Goal: Find specific page/section: Find specific page/section

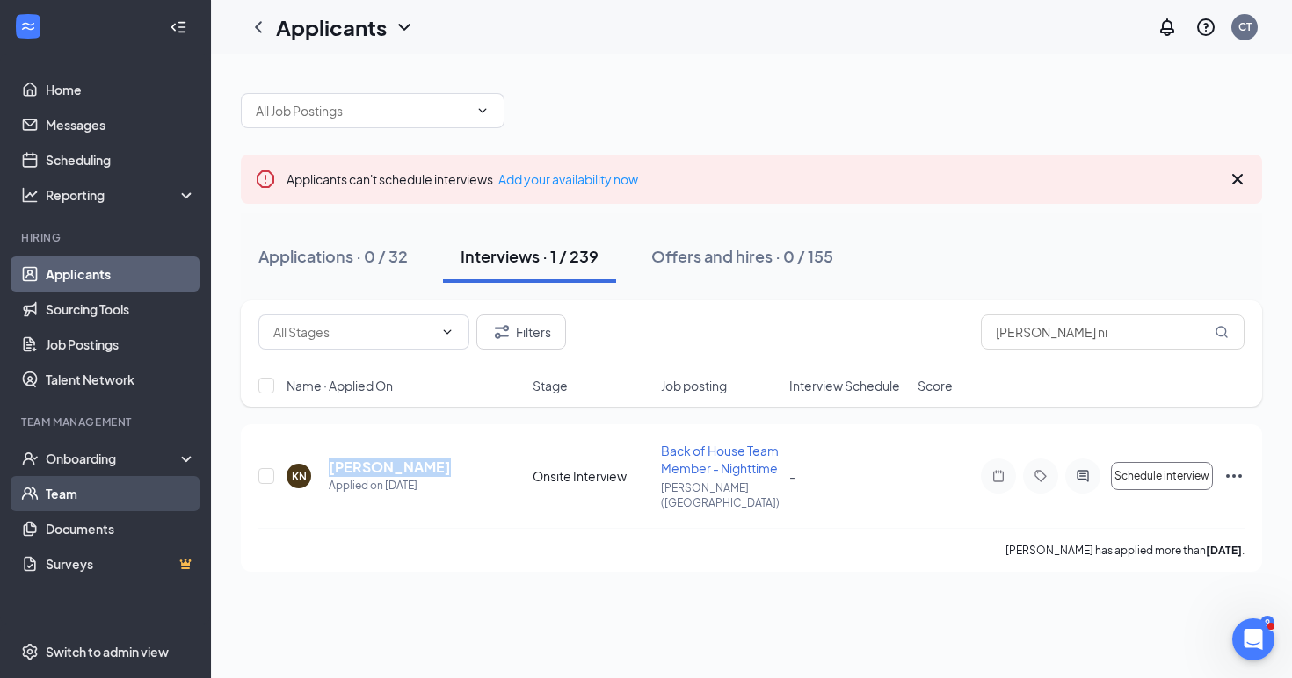
click at [116, 478] on link "Team" at bounding box center [121, 493] width 150 height 35
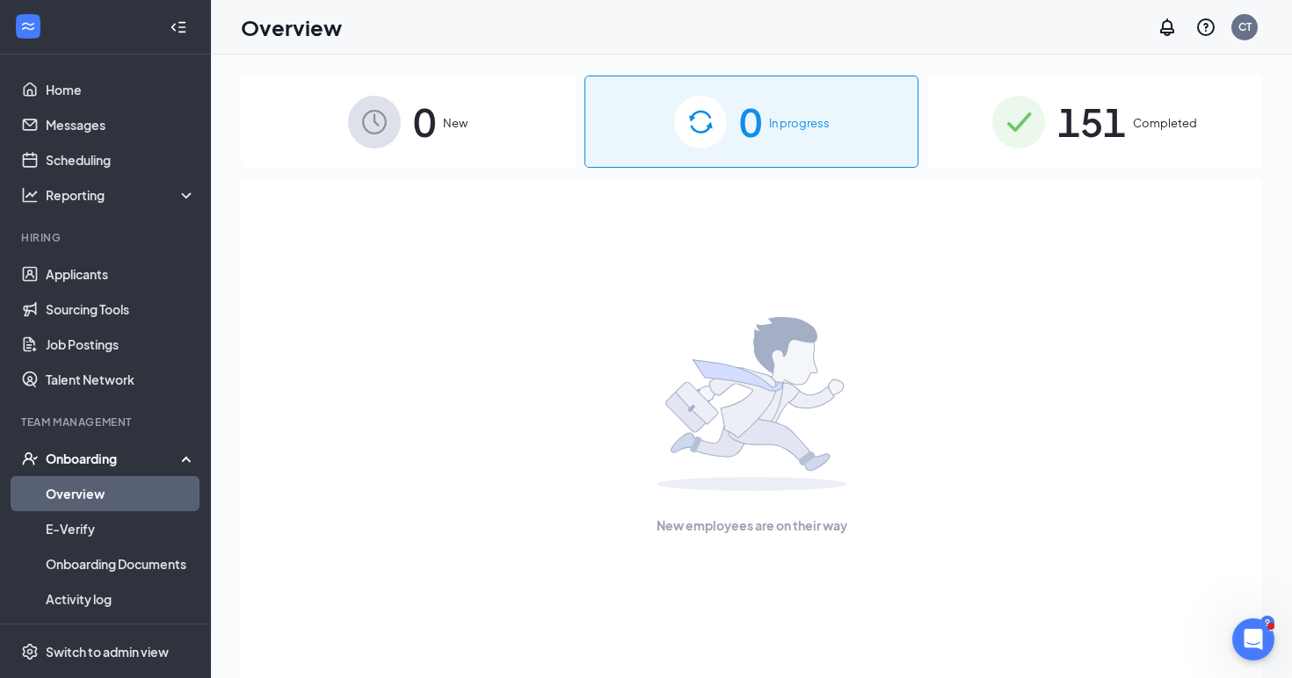
click at [1058, 137] on span "151" at bounding box center [1091, 121] width 69 height 61
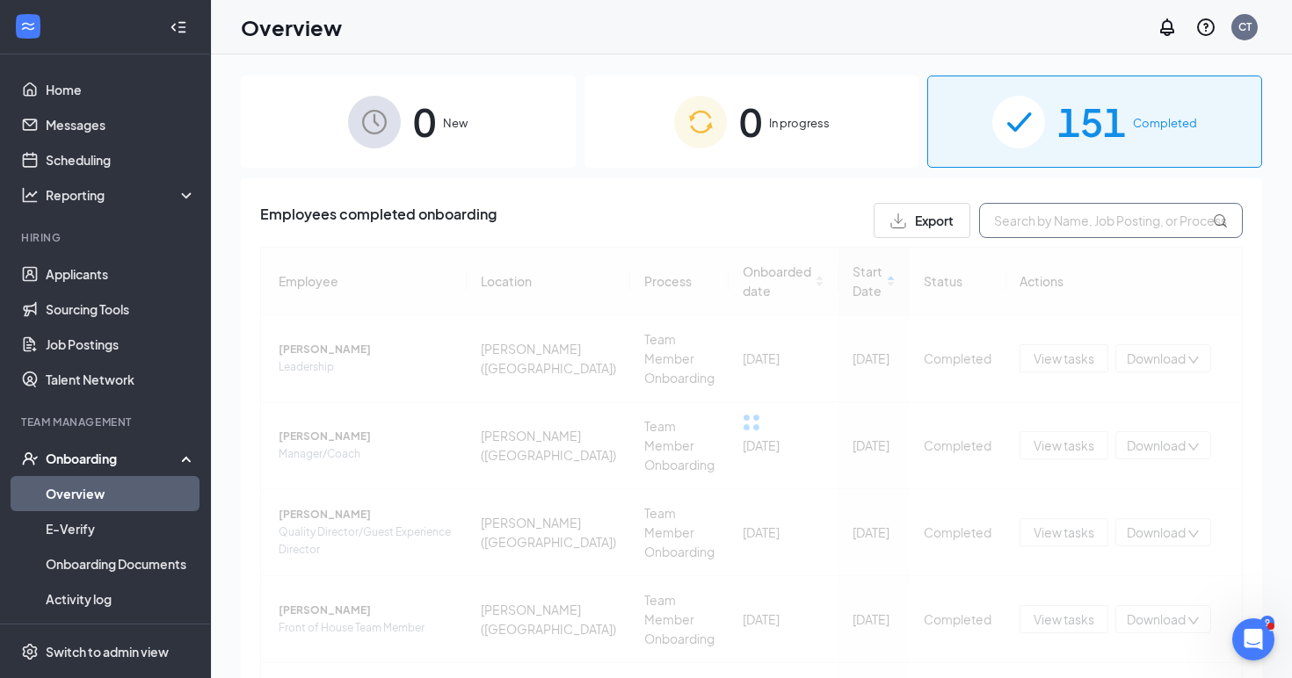
click at [1008, 224] on input "text" at bounding box center [1111, 220] width 264 height 35
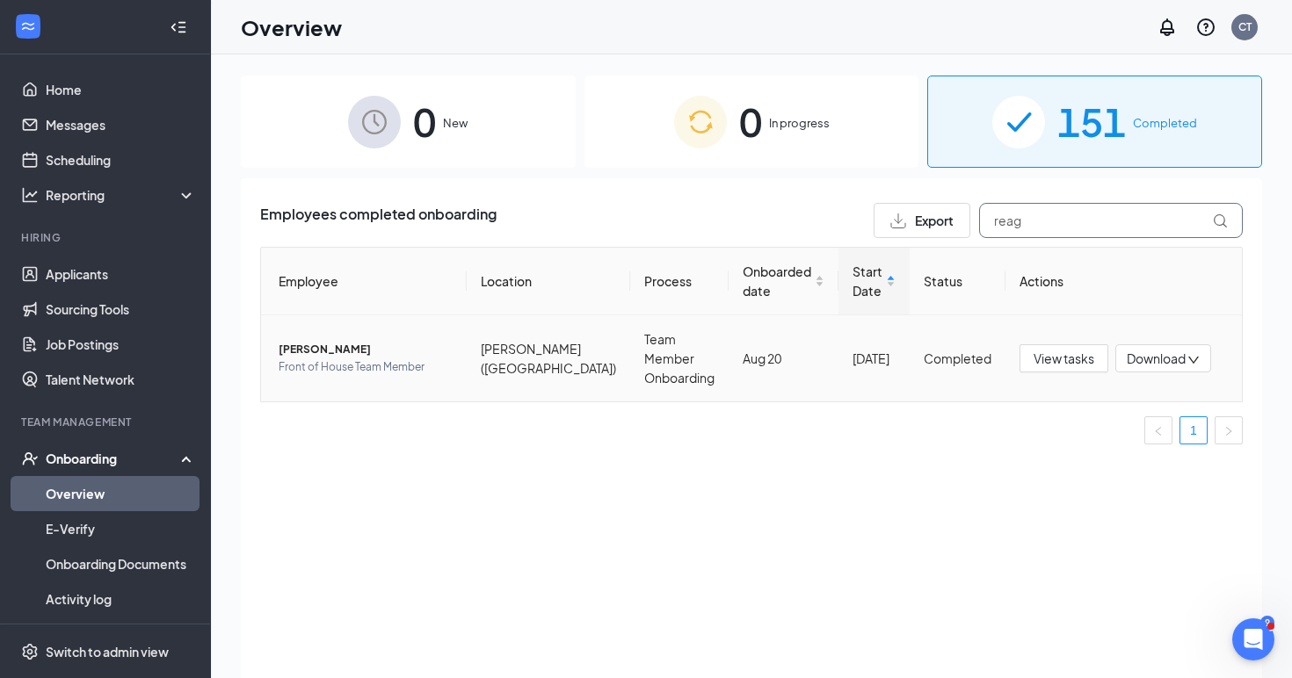
type input "reag"
click at [321, 341] on span "[PERSON_NAME]" at bounding box center [366, 350] width 174 height 18
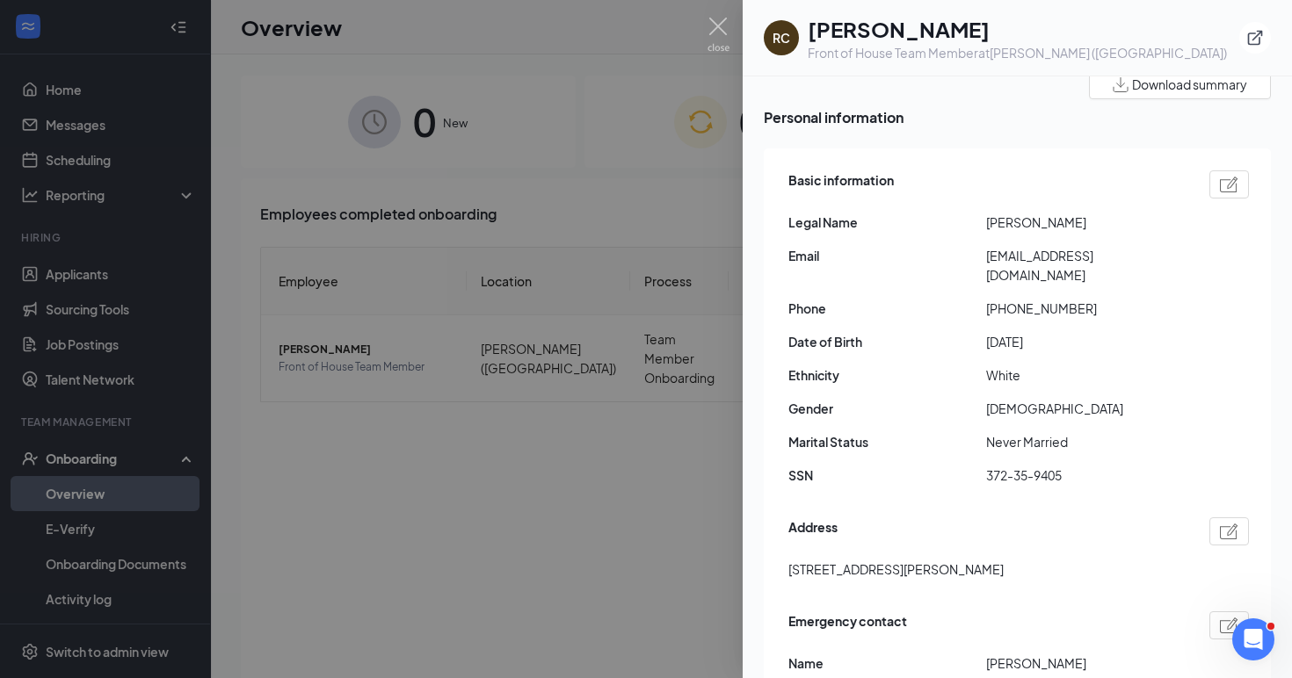
scroll to position [75, 0]
